Goal: Task Accomplishment & Management: Manage account settings

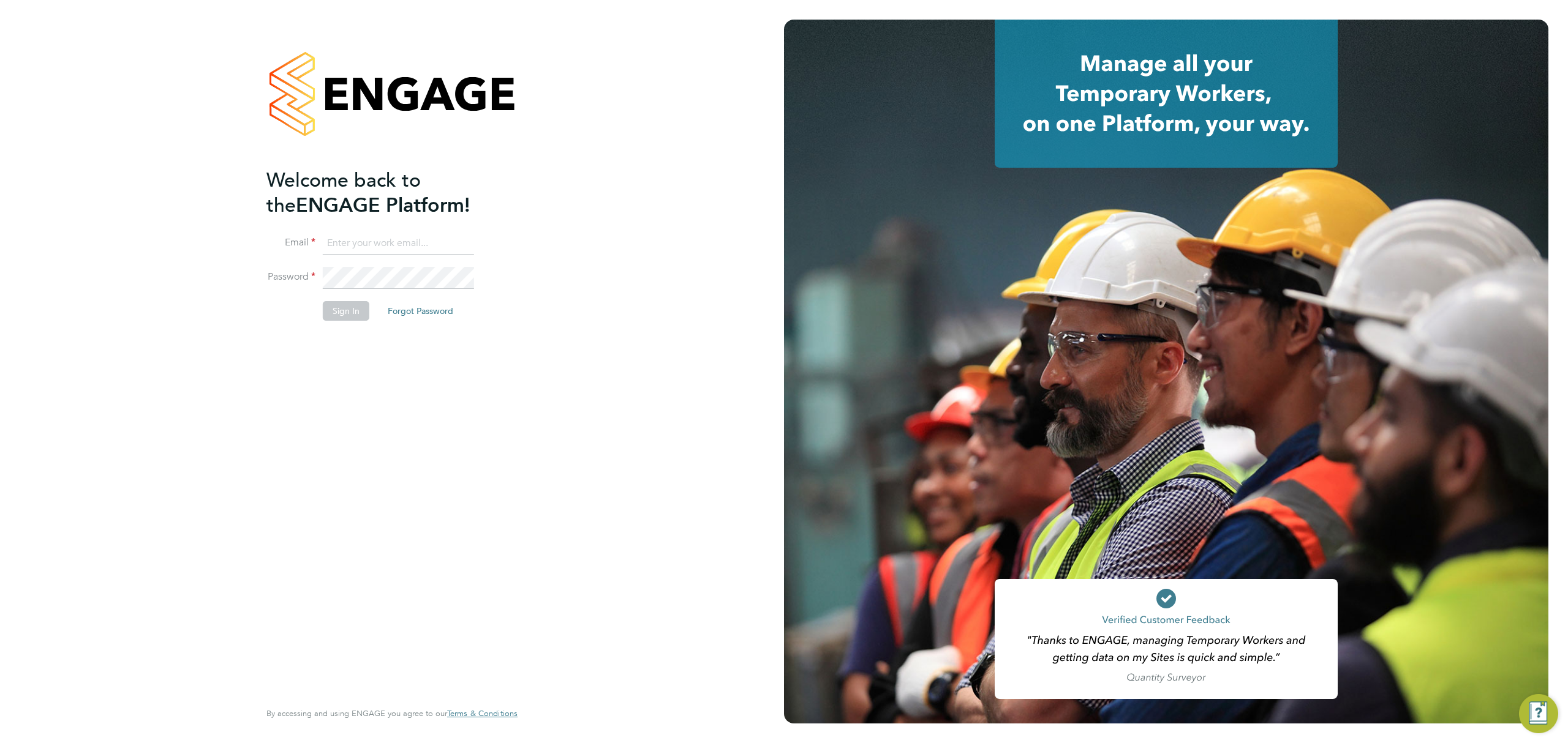
type input "brandon.arnold@vistry.co.uk"
click at [346, 317] on button "Sign In" at bounding box center [346, 311] width 46 height 20
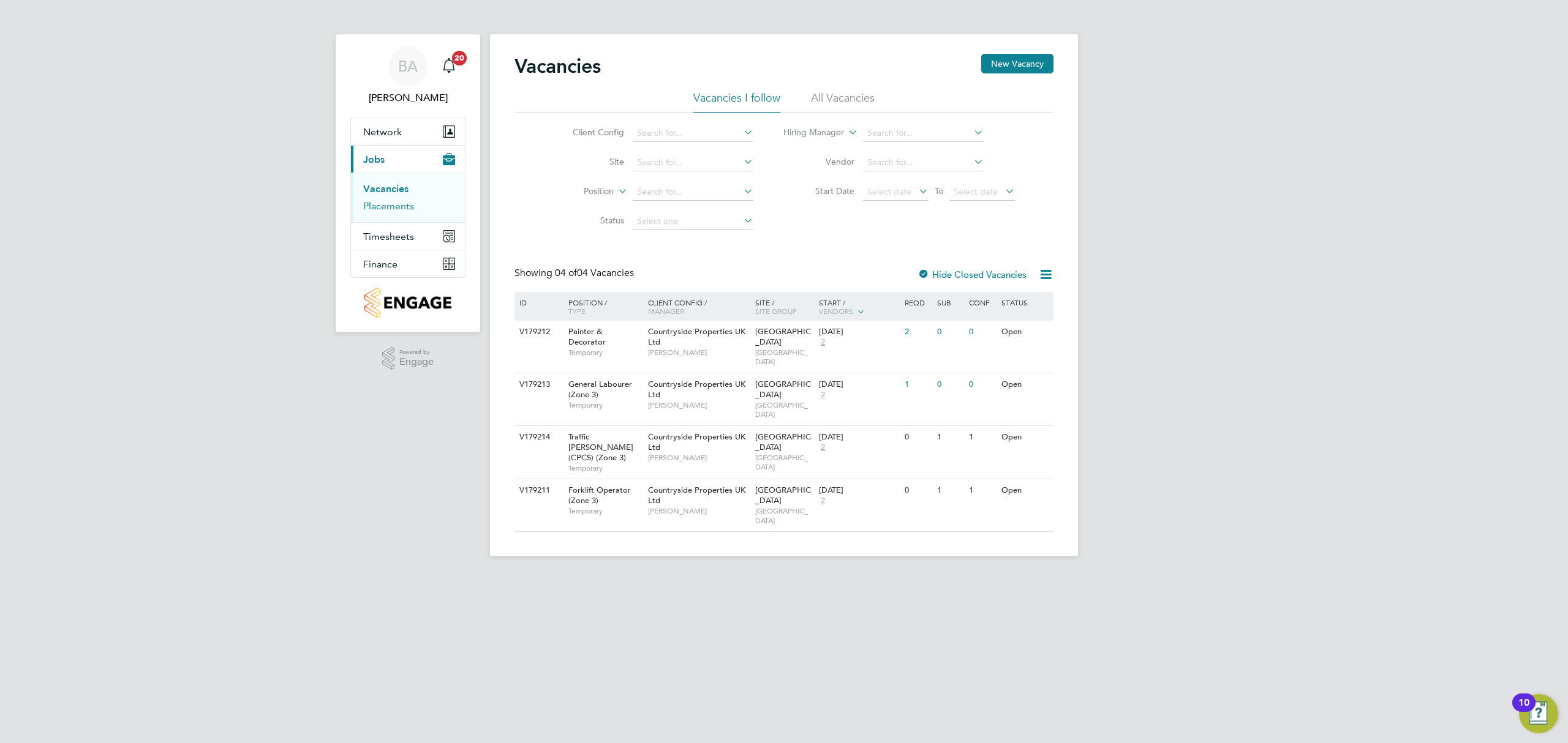
click at [409, 205] on link "Placements" at bounding box center [389, 205] width 51 height 12
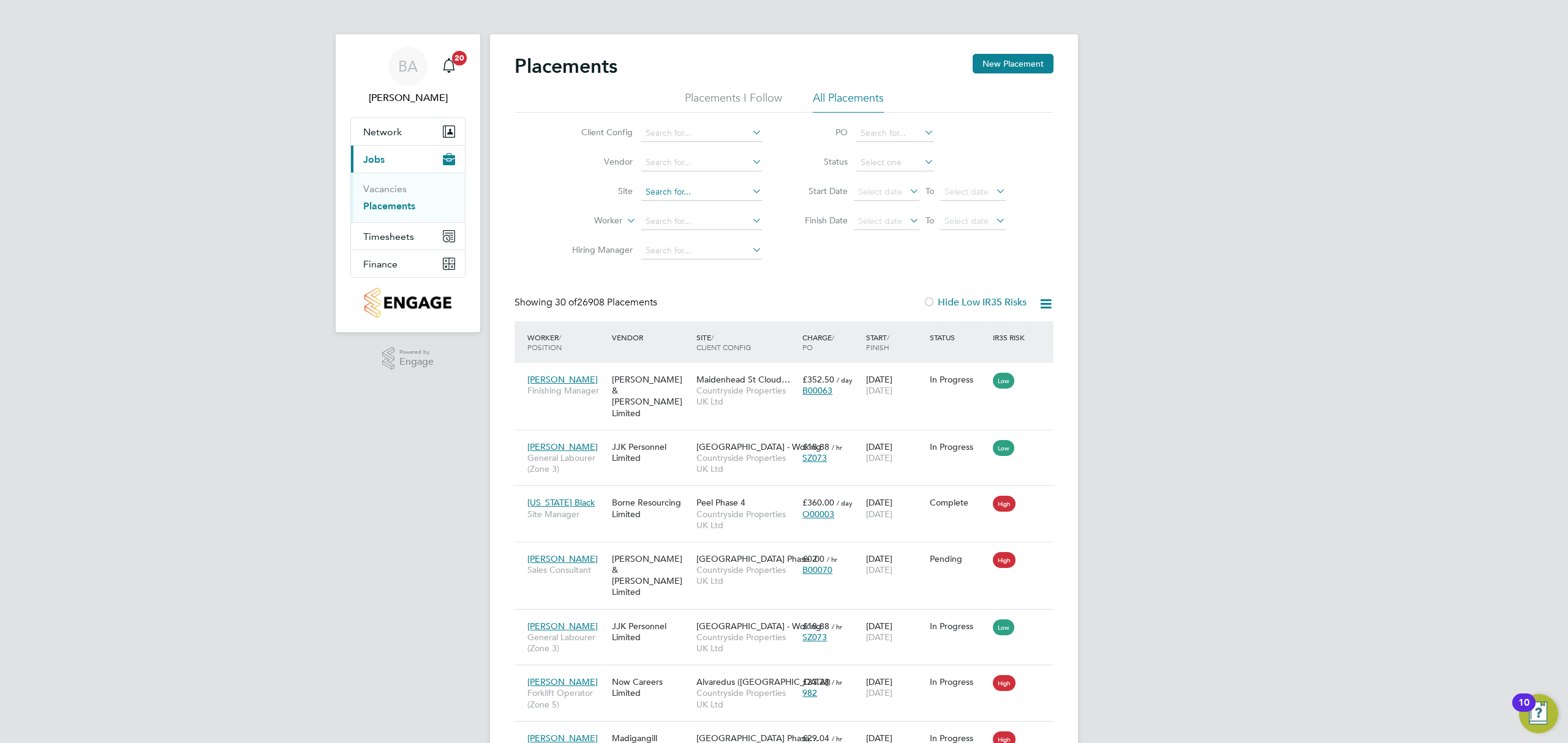
click at [689, 186] on input at bounding box center [701, 192] width 120 height 17
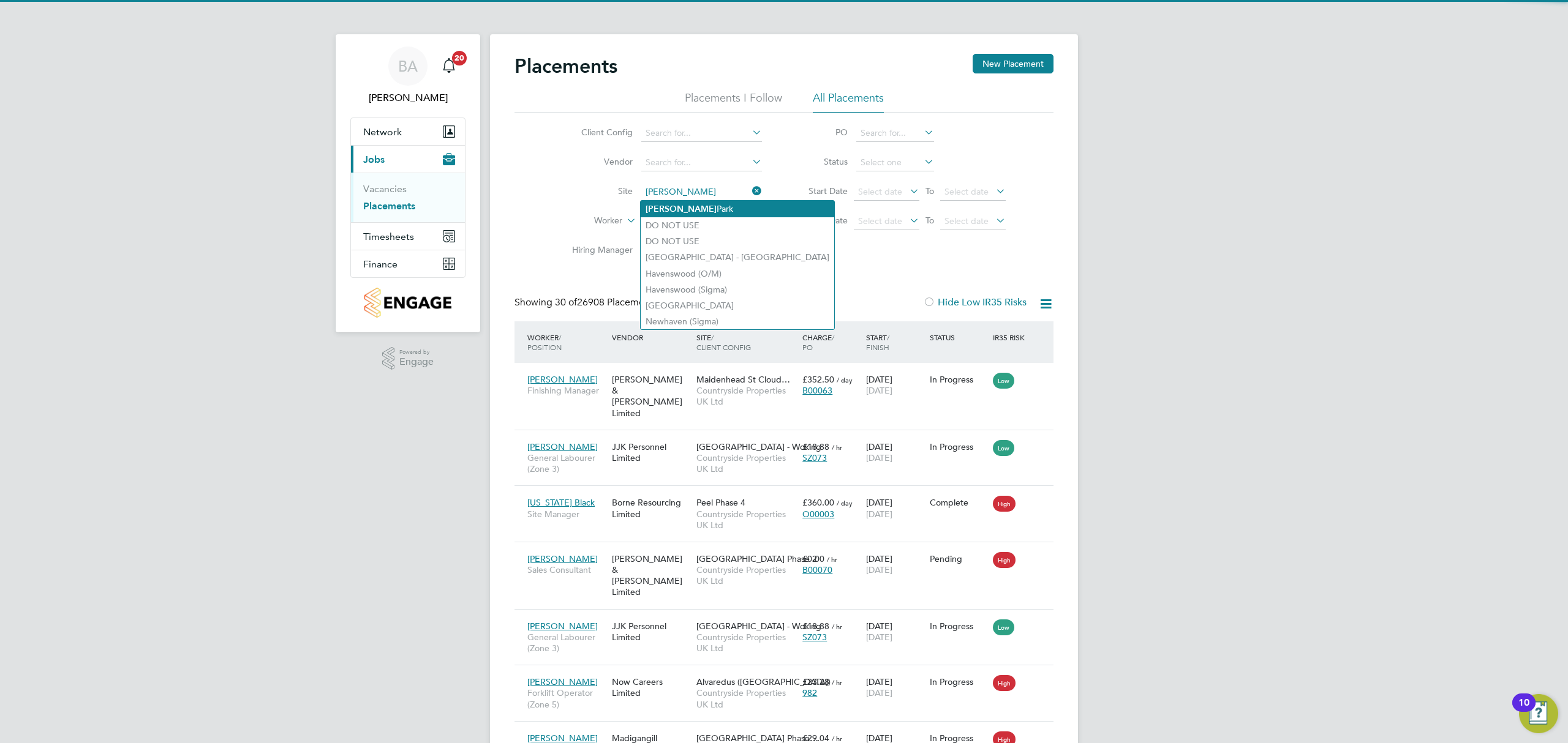
click at [686, 206] on li "Barton Park" at bounding box center [737, 209] width 193 height 16
type input "[GEOGRAPHIC_DATA]"
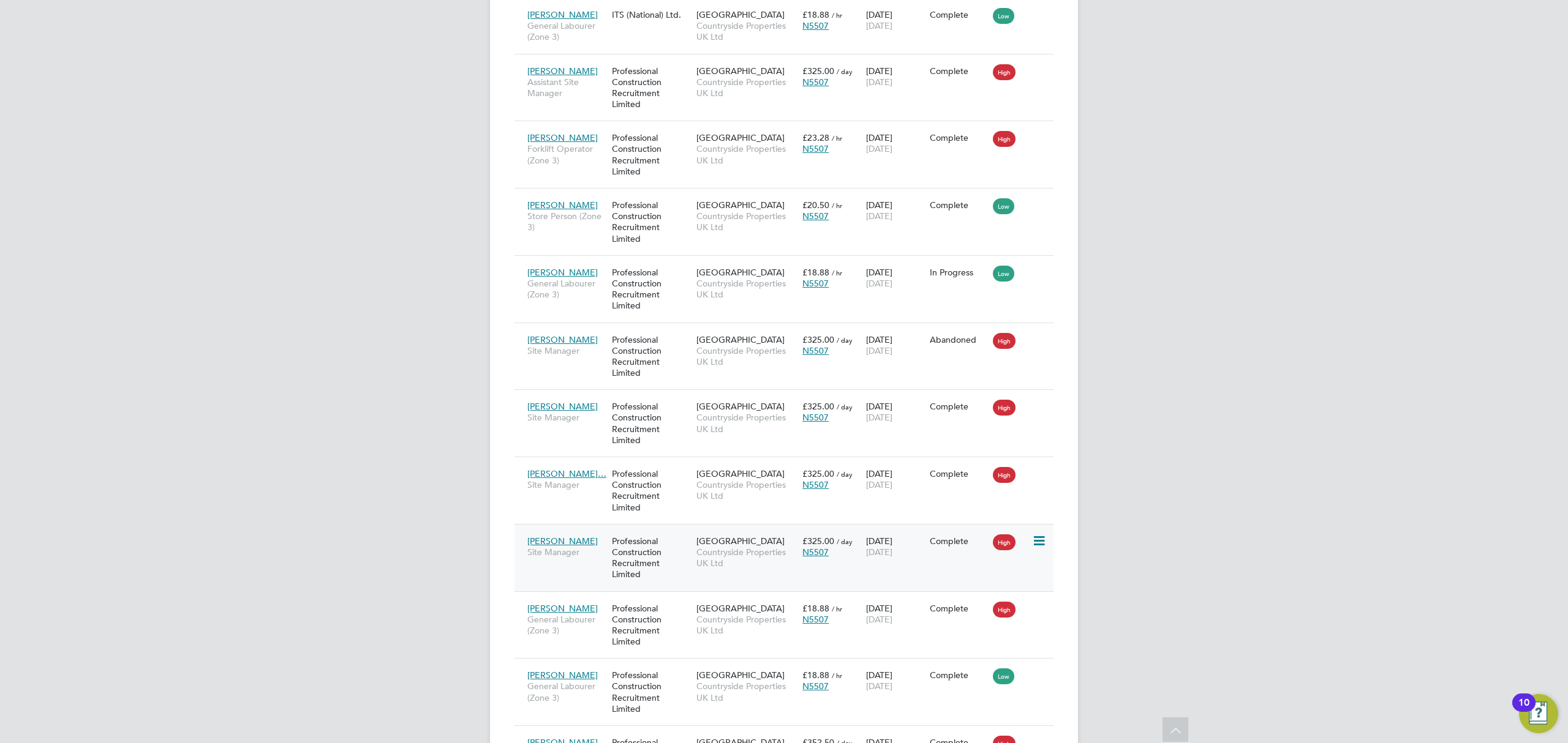
click at [757, 561] on span "Countryside Properties UK Ltd" at bounding box center [746, 558] width 100 height 22
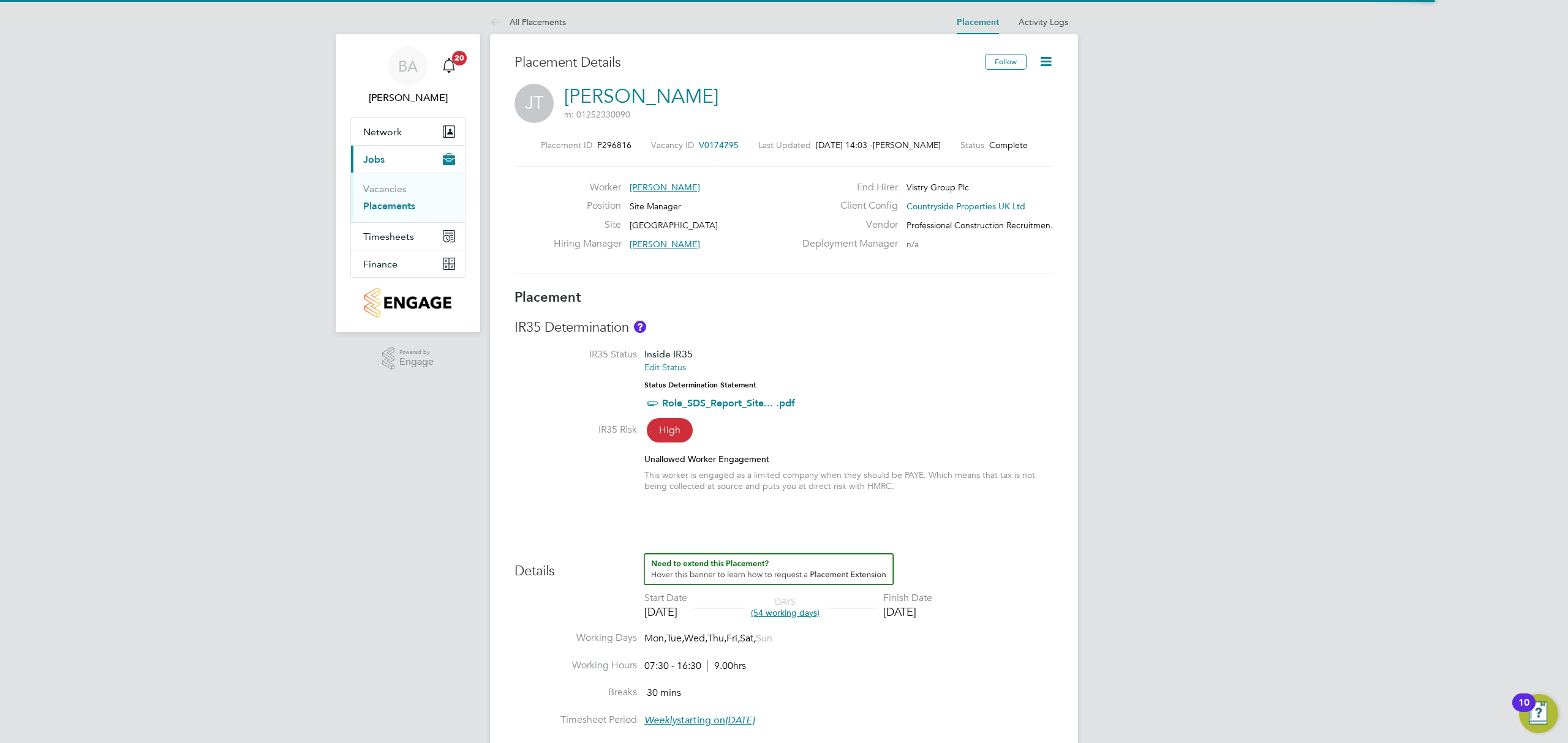
scroll to position [6, 5]
click at [1049, 62] on icon at bounding box center [1045, 61] width 15 height 15
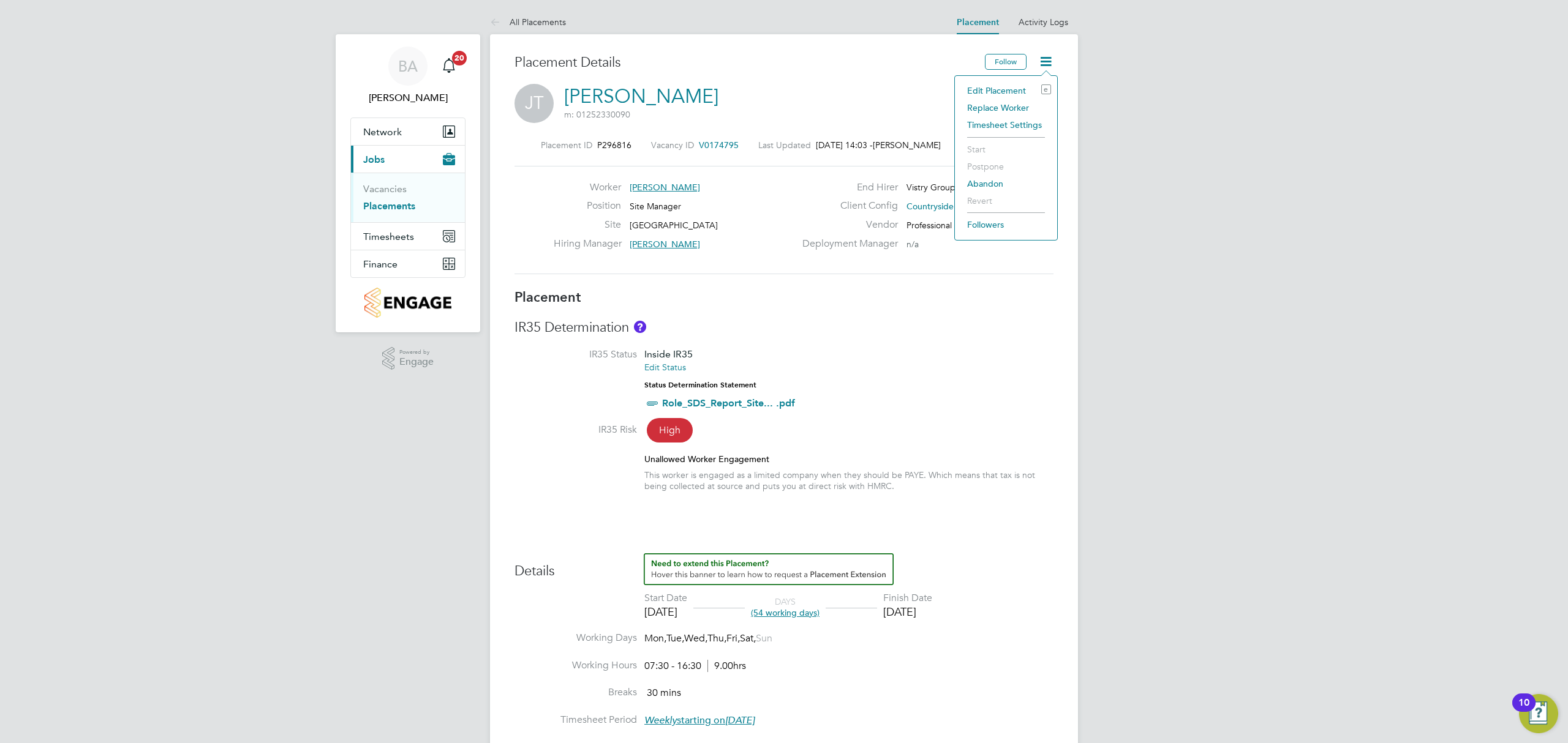
click at [1015, 91] on li "Edit Placement e" at bounding box center [1006, 90] width 90 height 17
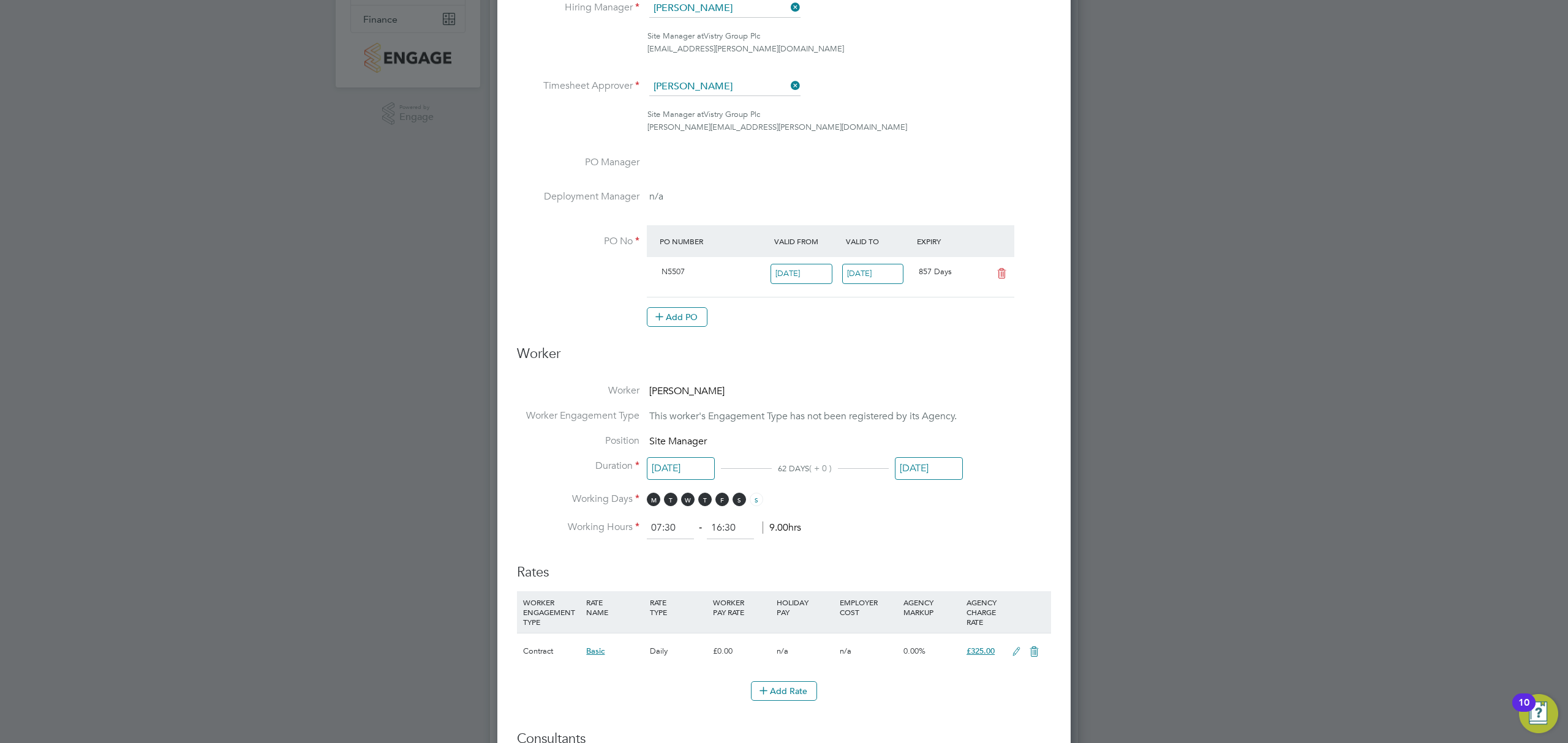
click at [932, 467] on input "[DATE]" at bounding box center [929, 468] width 68 height 22
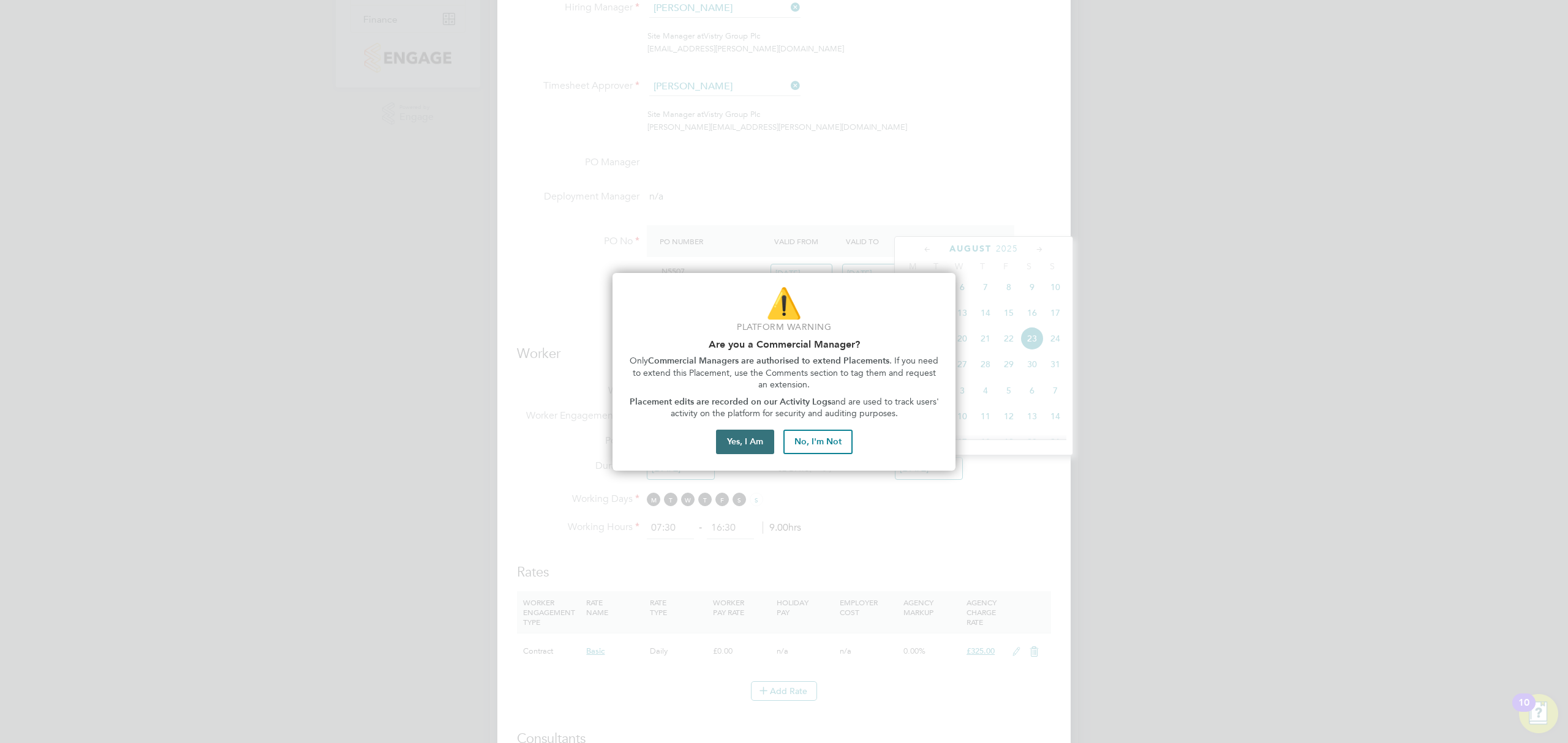
click at [745, 439] on button "Yes, I Am" at bounding box center [745, 442] width 58 height 24
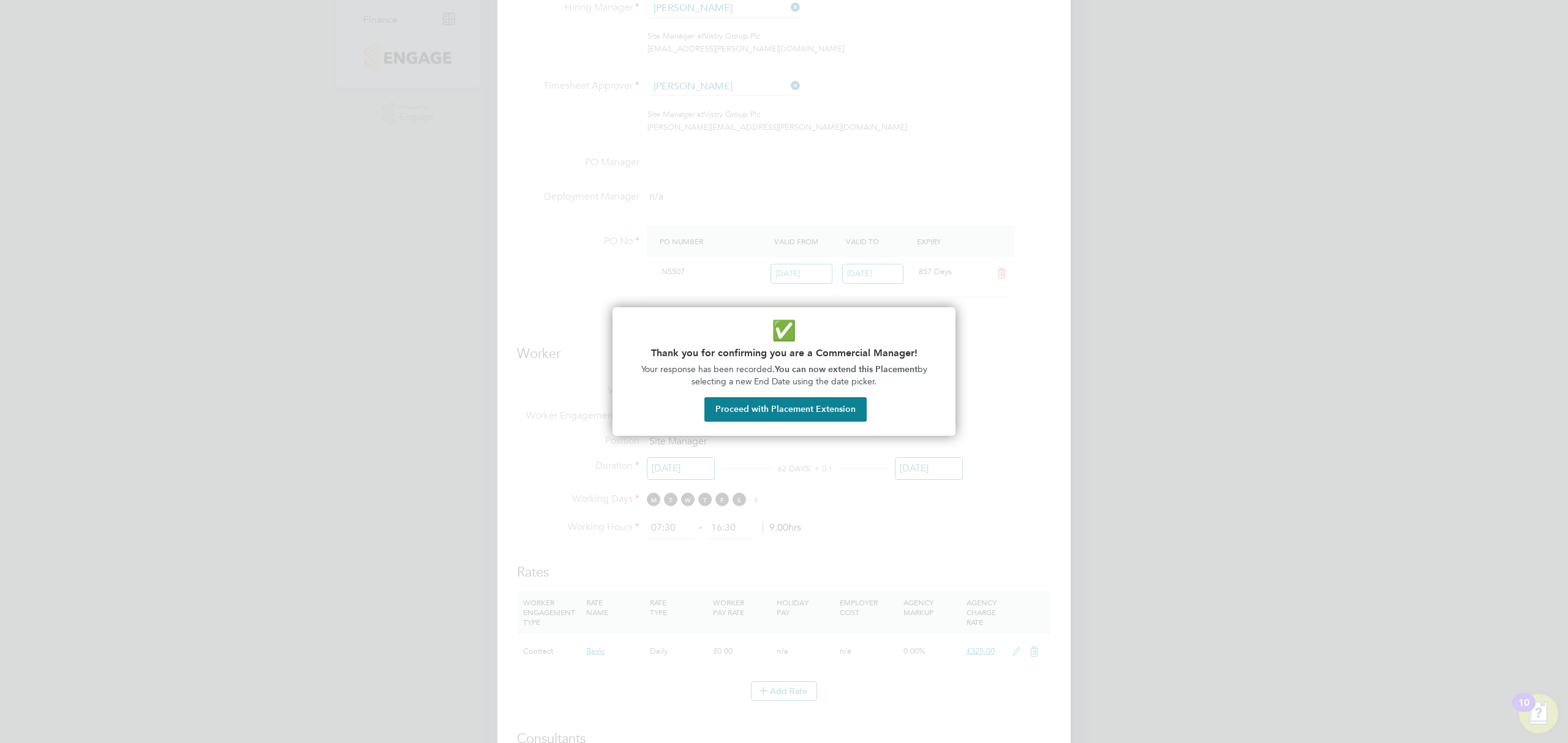
click at [804, 422] on div "✅ Thank you for confirming you are a Commercial Manager! Your response has been…" at bounding box center [784, 372] width 343 height 129
click at [810, 414] on button "Proceed with Placement Extension" at bounding box center [785, 410] width 162 height 24
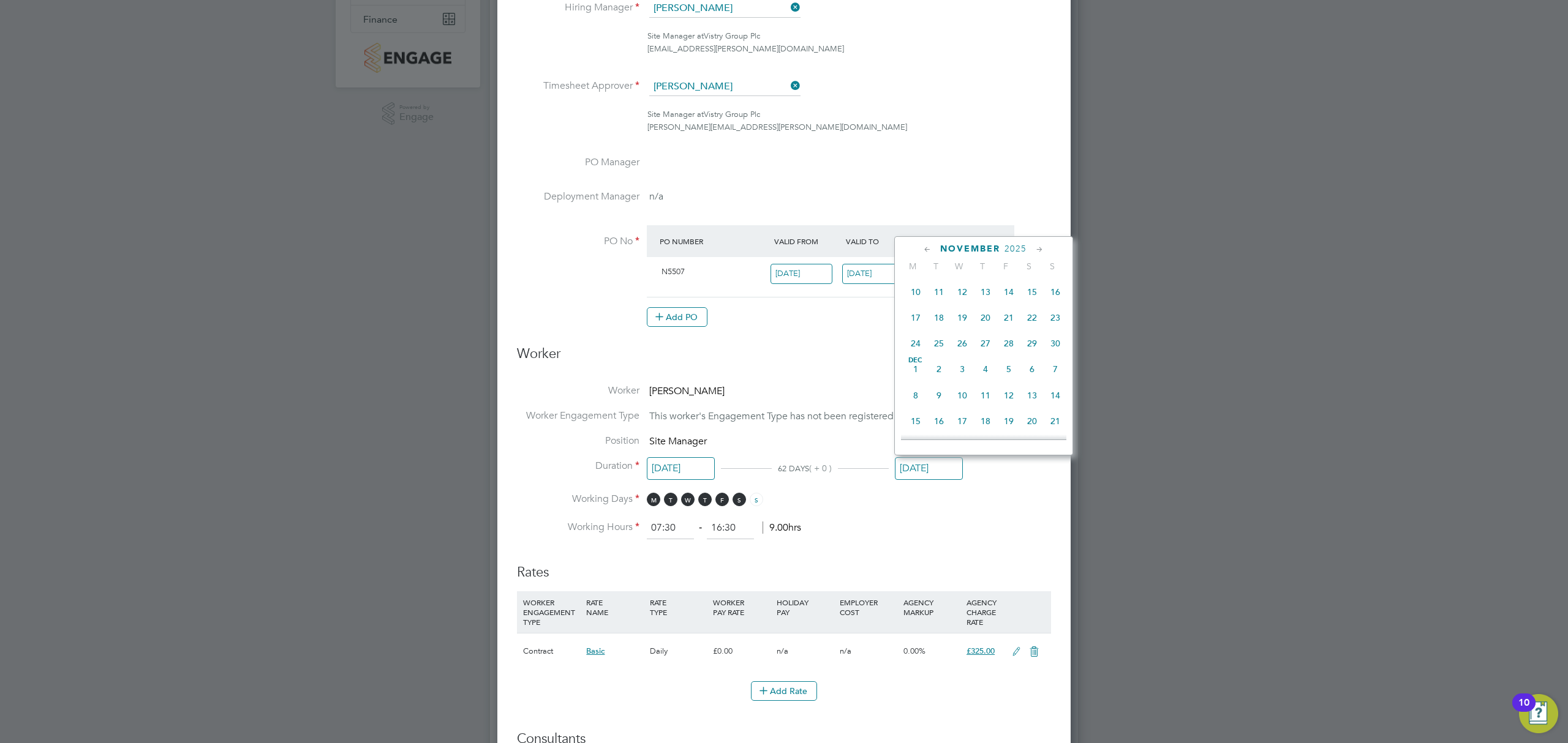
click at [1055, 355] on span "30" at bounding box center [1055, 344] width 23 height 23
type input "[DATE]"
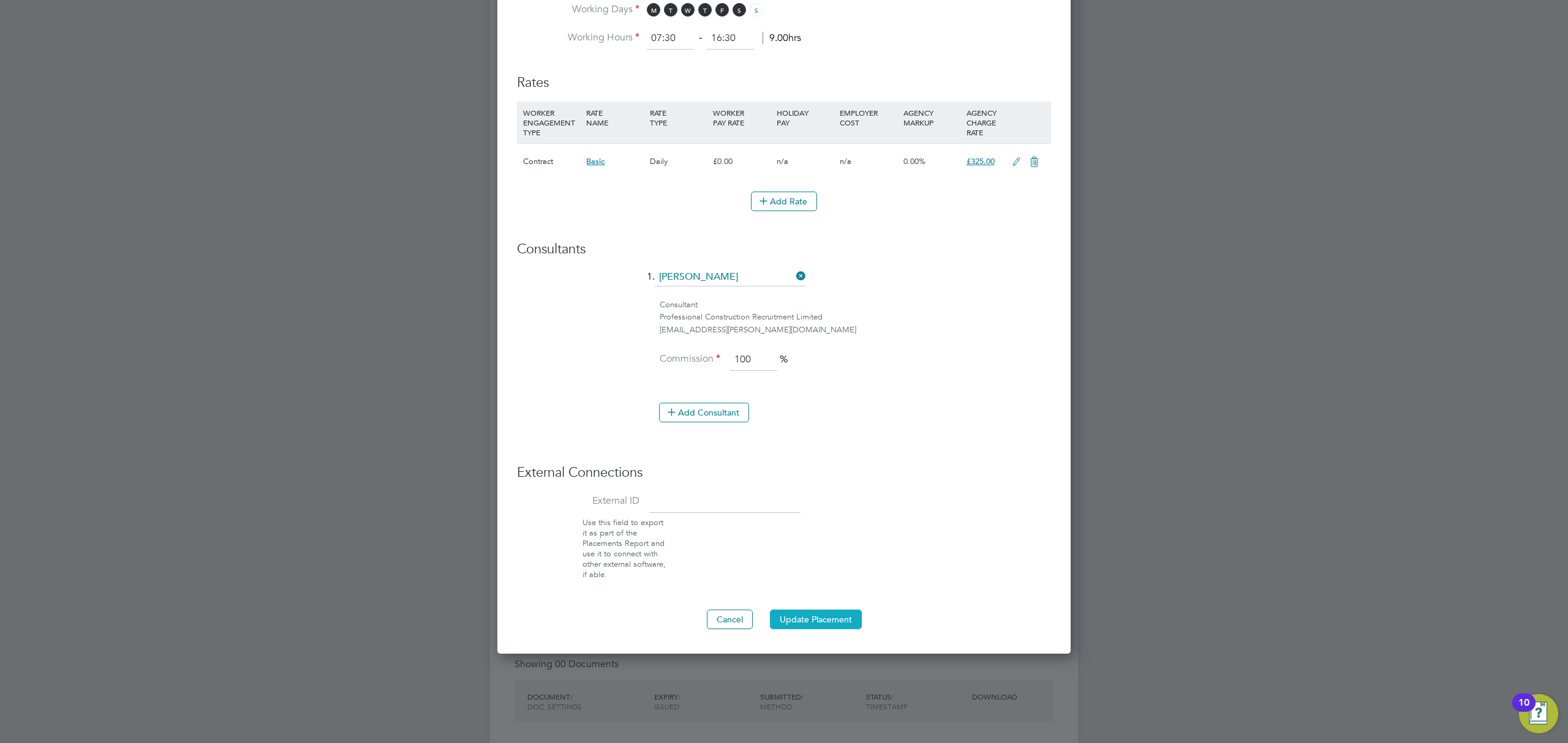
click at [831, 623] on button "Update Placement" at bounding box center [815, 619] width 92 height 20
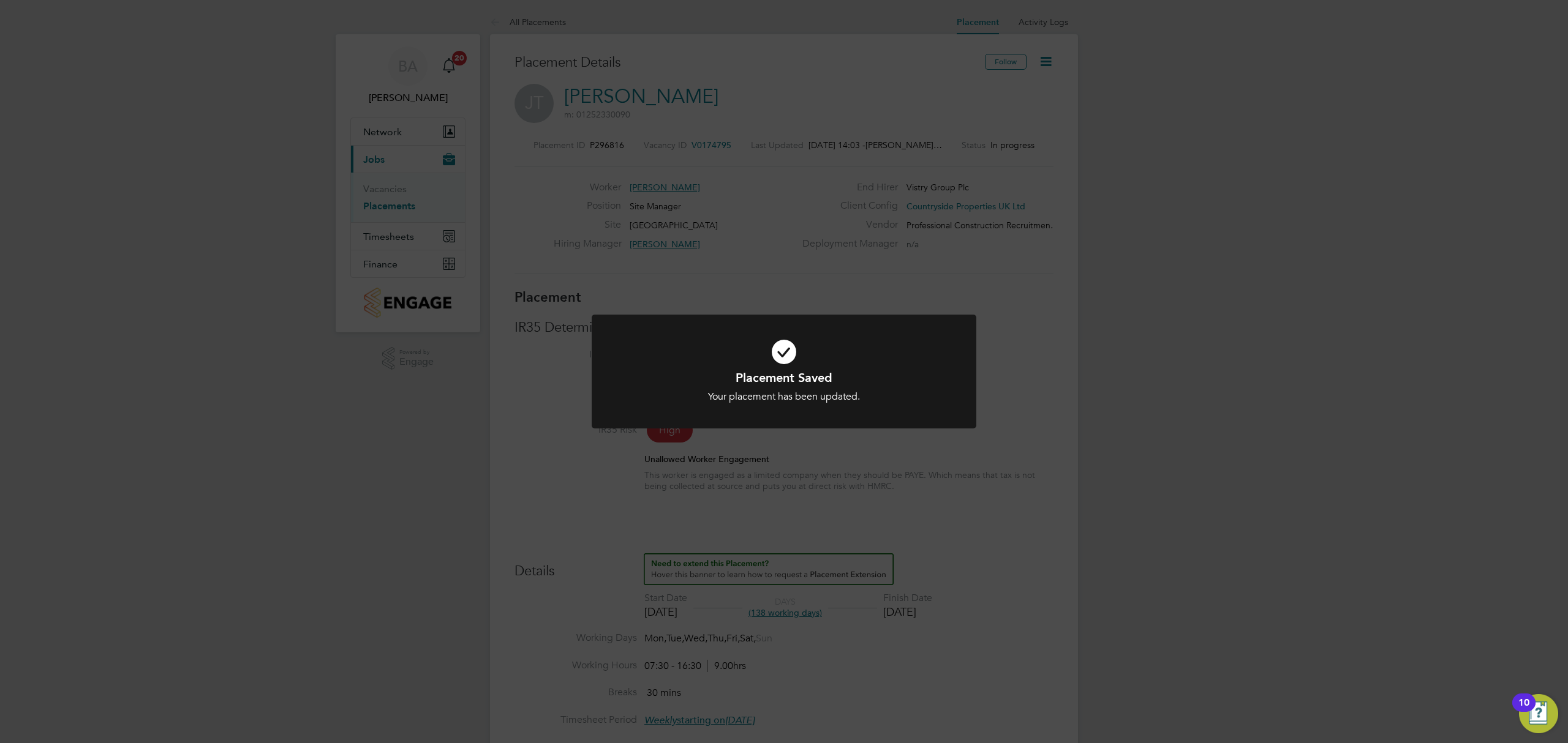
click at [858, 539] on div "Placement Saved Your placement has been updated. Cancel Okay" at bounding box center [784, 372] width 1568 height 743
